Goal: Contribute content: Add original content to the website for others to see

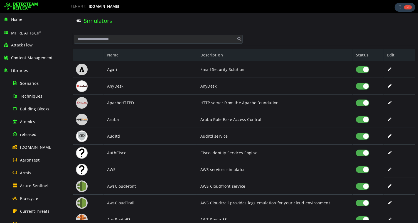
scroll to position [315, 0]
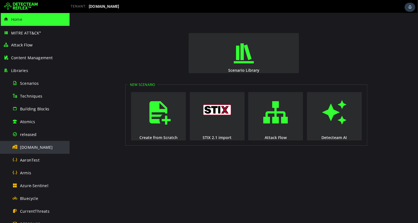
click at [41, 144] on div "[DOMAIN_NAME]" at bounding box center [39, 147] width 54 height 13
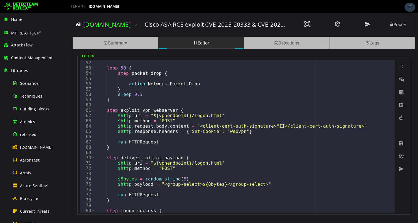
scroll to position [269, 0]
click at [251, 98] on div "$server . nat . port = random . int ( 10000 , 50000 ) loop 50 { step packet_dro…" at bounding box center [417, 136] width 645 height 163
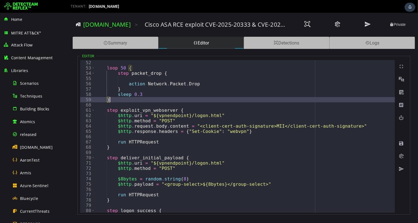
type textarea "*"
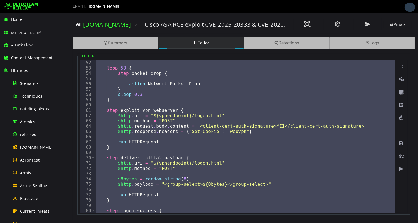
paste textarea
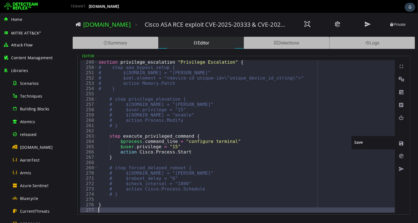
click at [400, 143] on span at bounding box center [401, 144] width 6 height 6
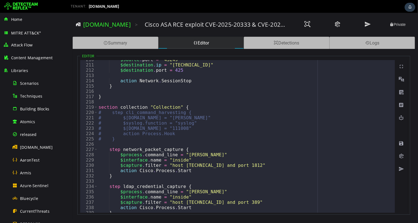
scroll to position [1105, 0]
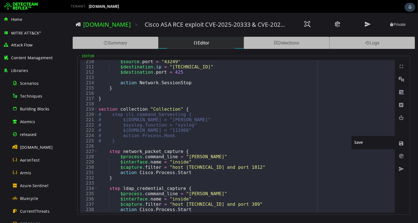
click at [400, 144] on span at bounding box center [401, 144] width 6 height 6
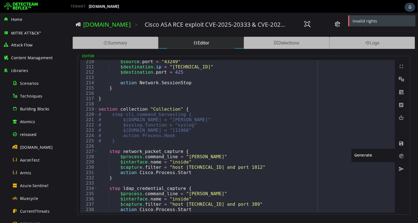
click at [400, 156] on span at bounding box center [401, 157] width 6 height 6
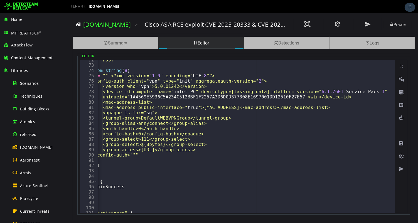
scroll to position [0, 0]
